Goal: Task Accomplishment & Management: Use online tool/utility

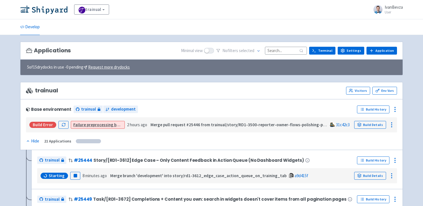
click at [278, 50] on input at bounding box center [286, 51] width 42 height 8
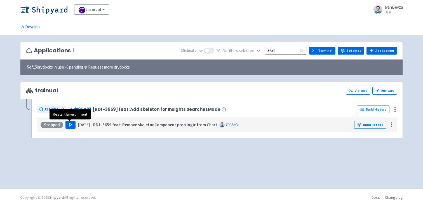
type input "3659"
click at [71, 125] on icon "button" at bounding box center [71, 125] width 4 height 4
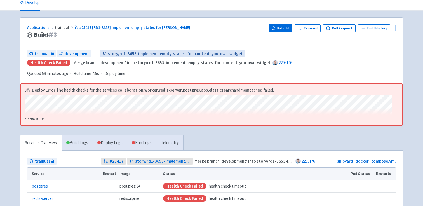
scroll to position [27, 0]
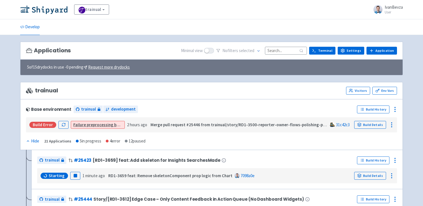
click at [281, 50] on input at bounding box center [286, 51] width 42 height 8
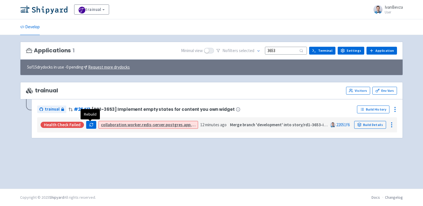
type input "3653"
click at [91, 124] on icon "button" at bounding box center [91, 124] width 3 height 2
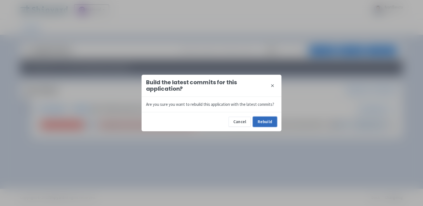
click at [265, 120] on button "Rebuild" at bounding box center [265, 122] width 24 height 10
